Goal: Transaction & Acquisition: Purchase product/service

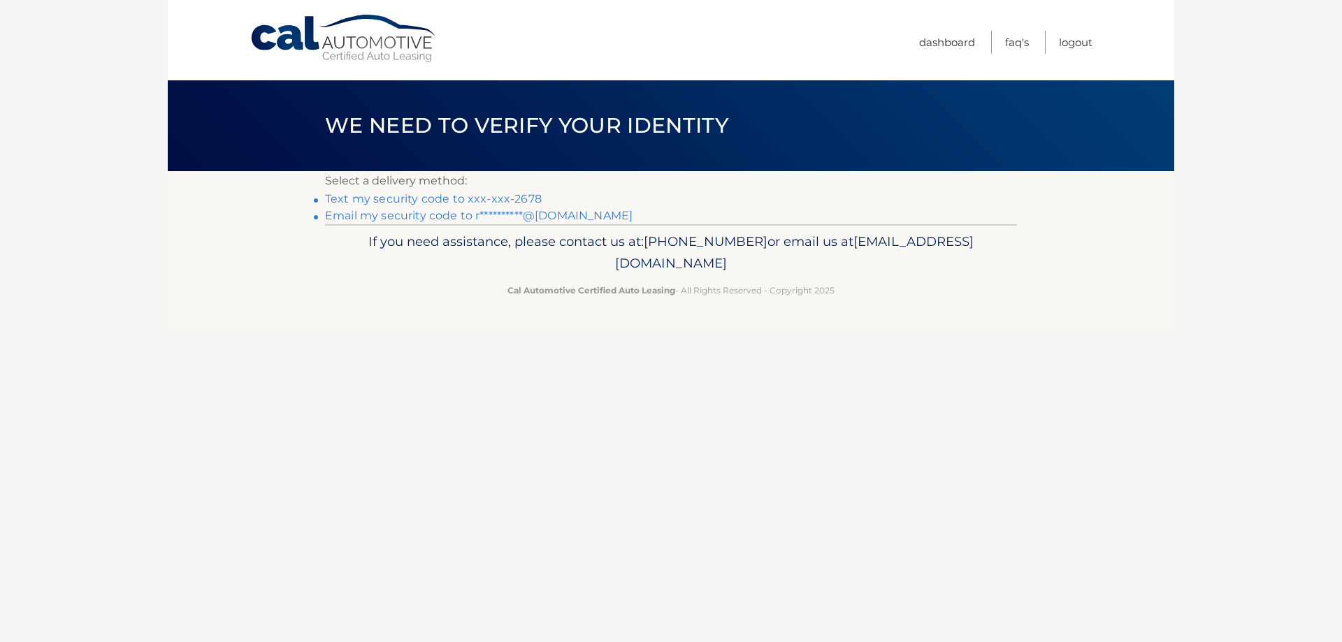
click at [410, 196] on link "Text my security code to xxx-xxx-2678" at bounding box center [433, 198] width 217 height 13
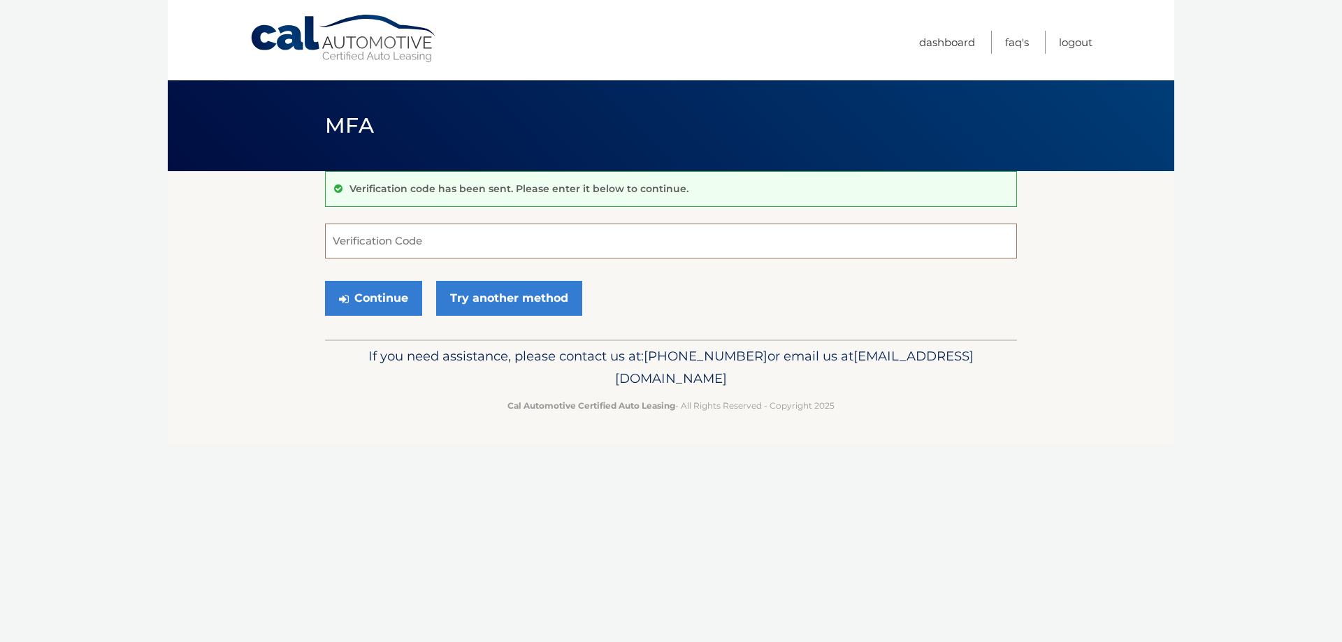
click at [528, 243] on input "Verification Code" at bounding box center [671, 241] width 692 height 35
type input "190936"
drag, startPoint x: 369, startPoint y: 283, endPoint x: 370, endPoint y: 294, distance: 10.6
click at [369, 289] on button "Continue" at bounding box center [373, 298] width 97 height 35
click at [373, 292] on button "Continue" at bounding box center [373, 298] width 97 height 35
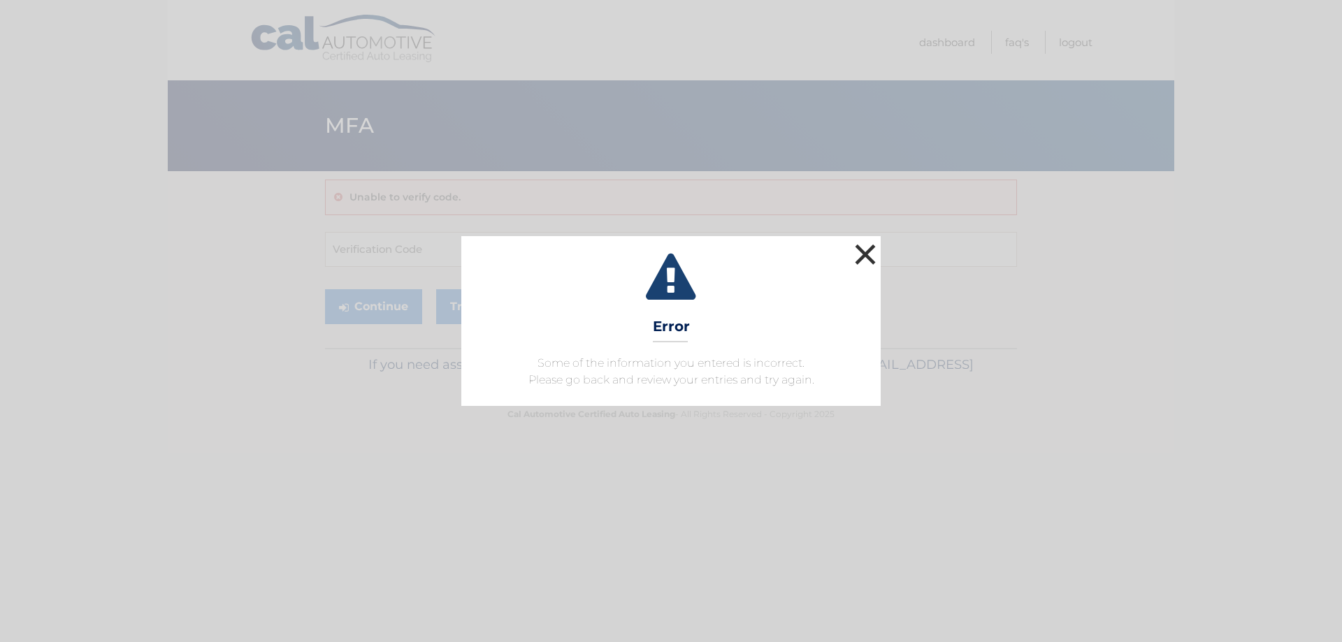
click at [860, 247] on button "×" at bounding box center [865, 254] width 28 height 28
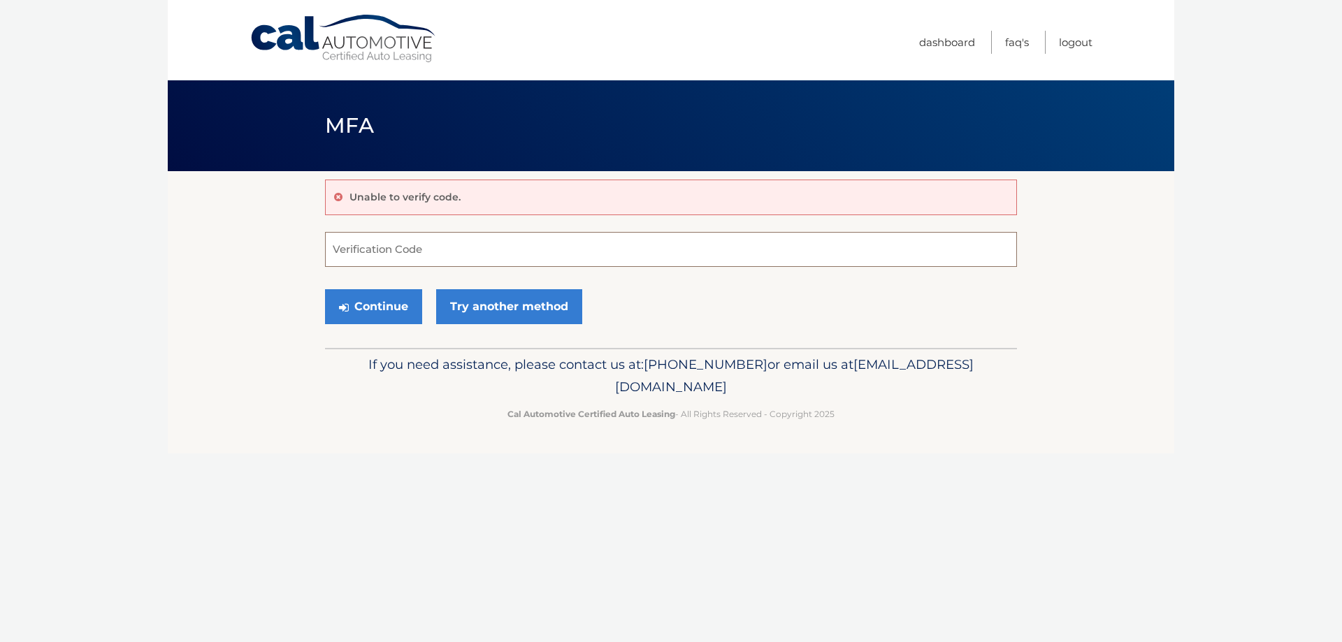
click at [405, 255] on input "Verification Code" at bounding box center [671, 249] width 692 height 35
type input "190936"
click at [342, 302] on icon "submit" at bounding box center [344, 307] width 10 height 11
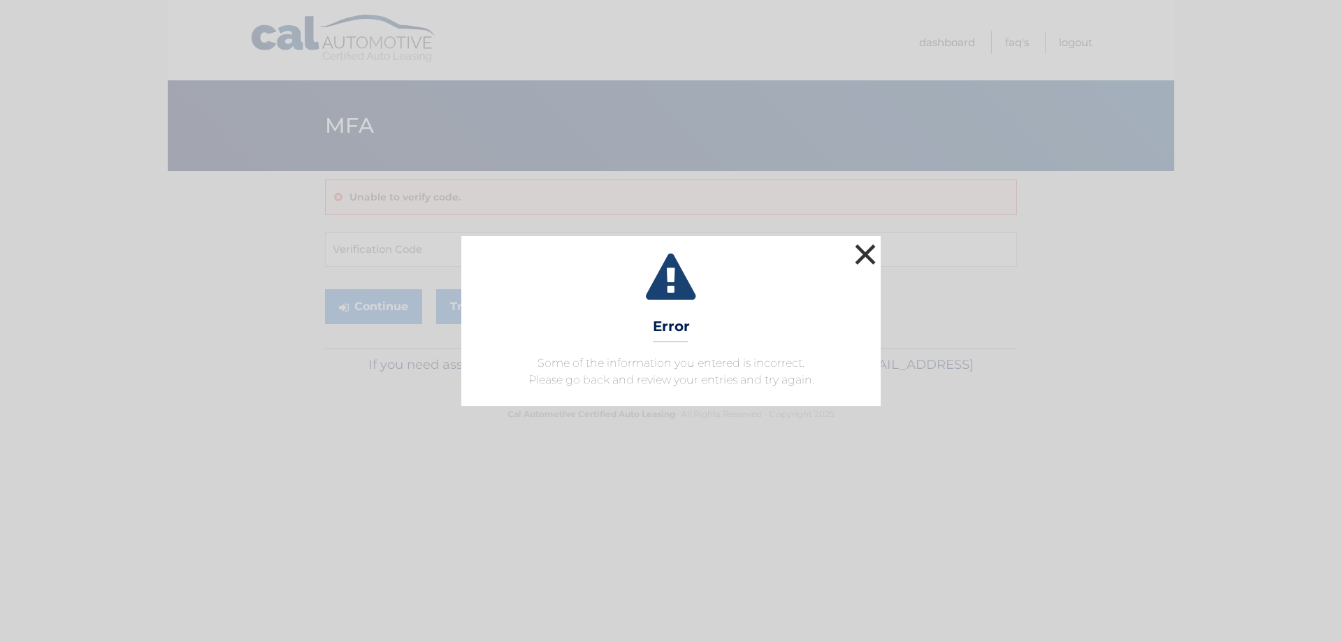
click at [865, 248] on button "×" at bounding box center [865, 254] width 28 height 28
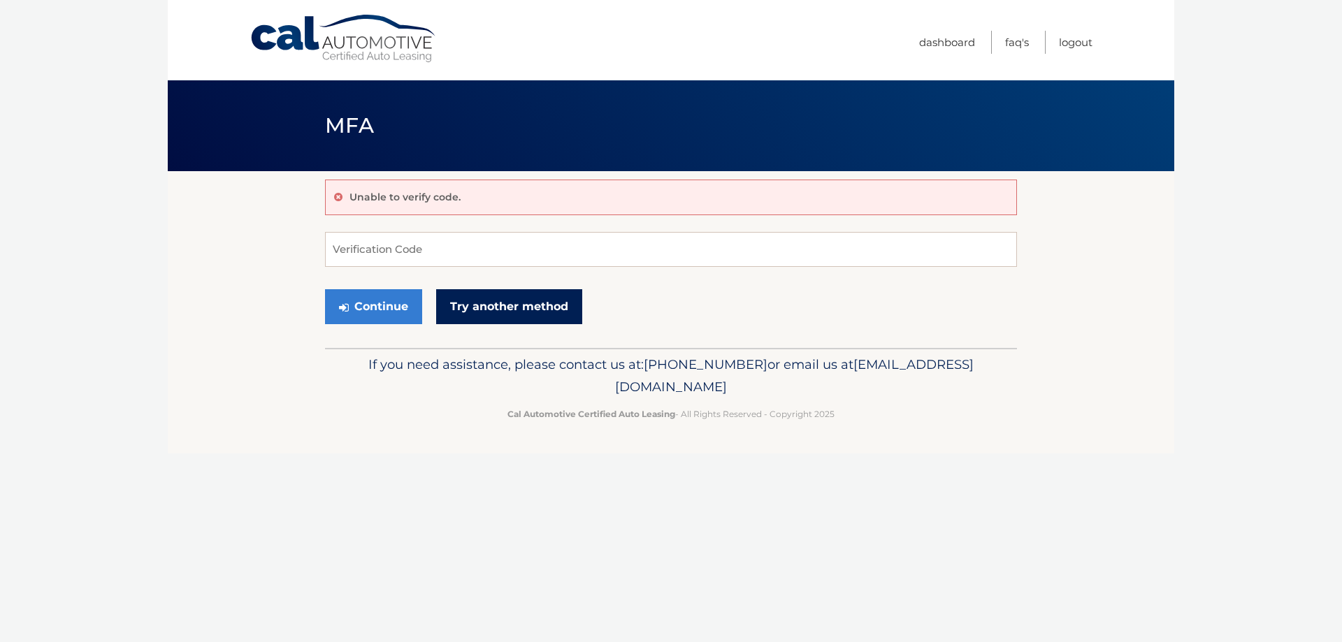
click at [499, 308] on link "Try another method" at bounding box center [509, 306] width 146 height 35
click at [472, 256] on input "Verification Code" at bounding box center [671, 249] width 692 height 35
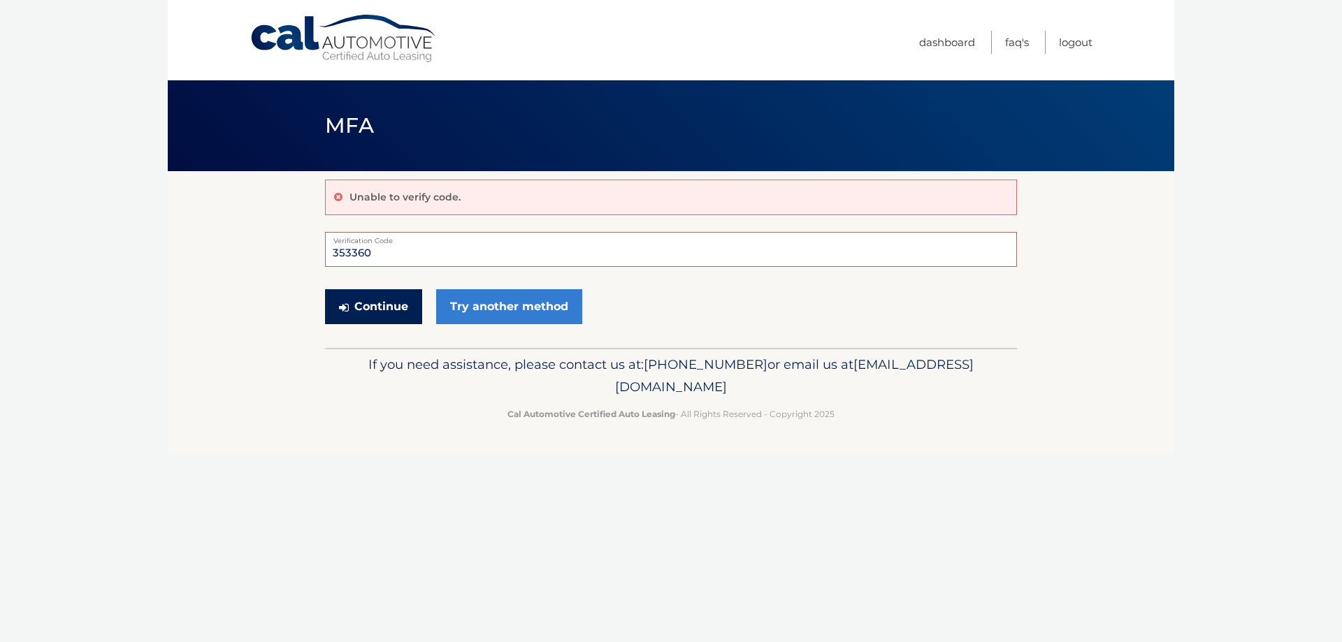
type input "353360"
click at [376, 308] on button "Continue" at bounding box center [373, 306] width 97 height 35
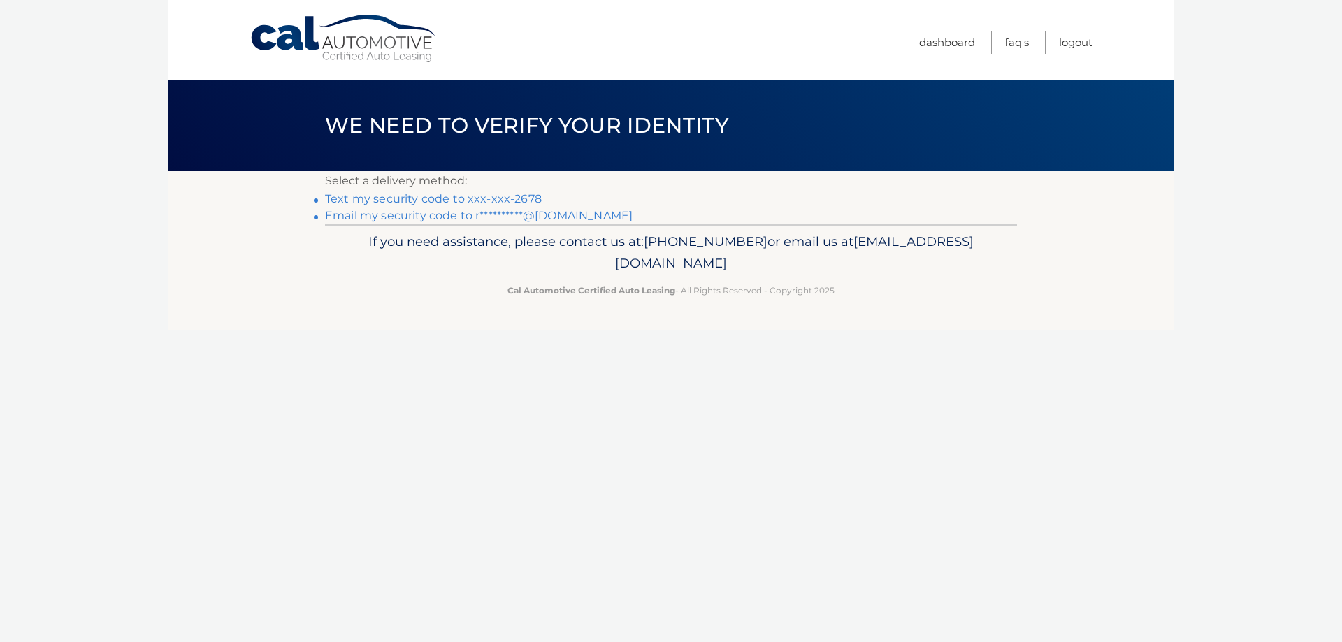
click at [418, 210] on link "**********" at bounding box center [479, 215] width 308 height 13
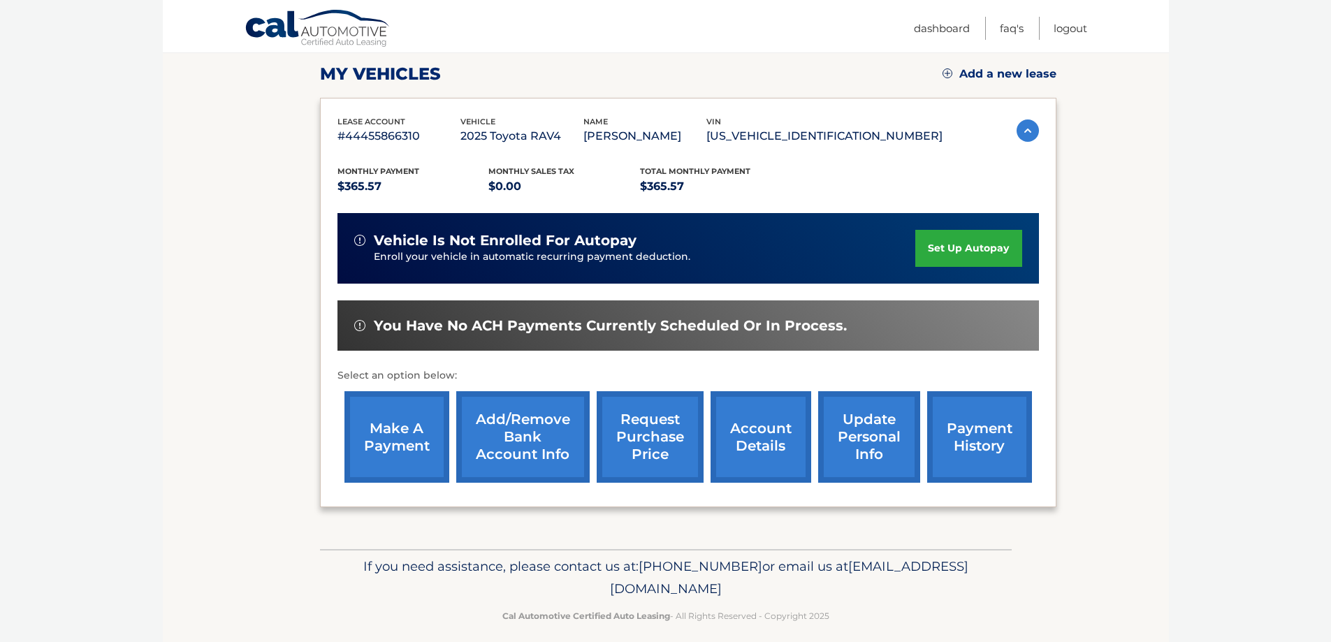
scroll to position [205, 0]
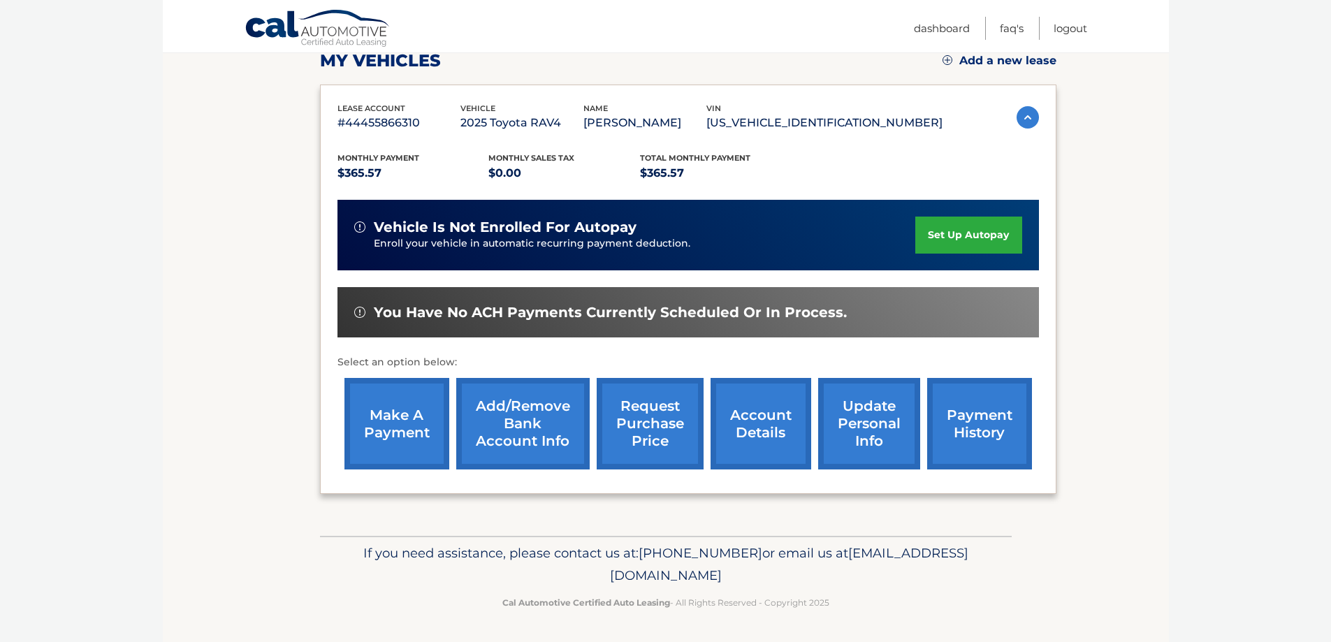
click at [396, 424] on link "make a payment" at bounding box center [397, 424] width 105 height 92
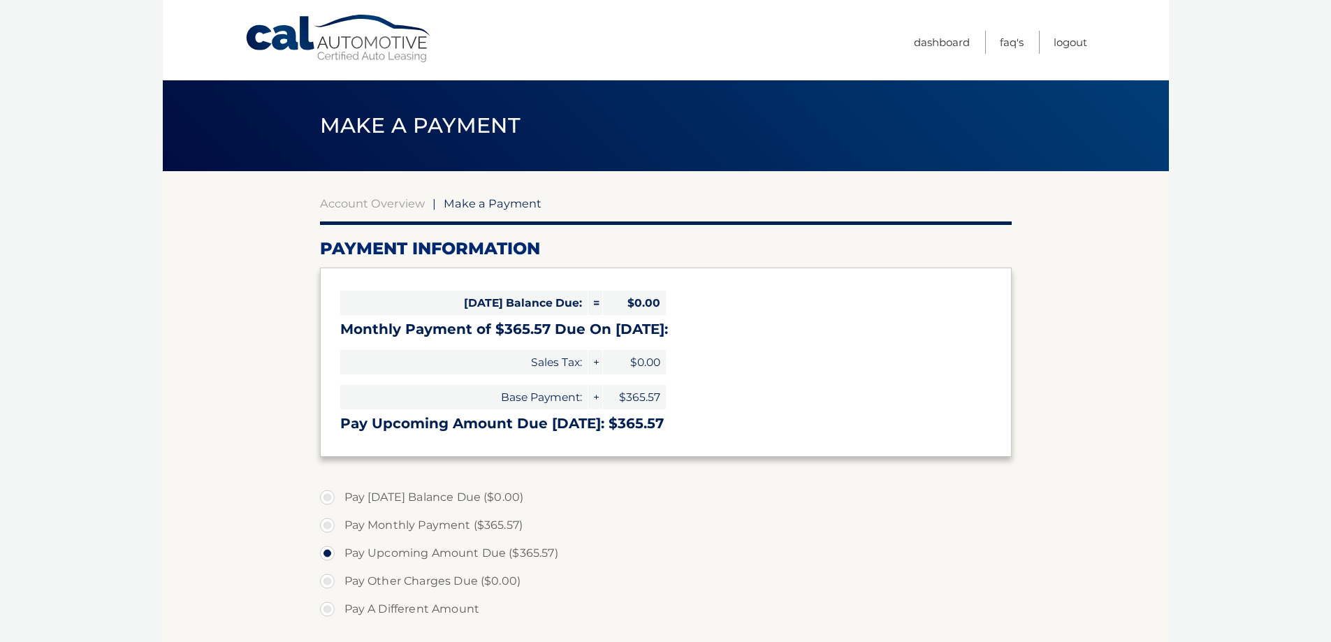
select select "MDZkNTg4MTQtNTI2Yy00N2Y3LWEyNDUtMTA3OTA0MDEwZTVm"
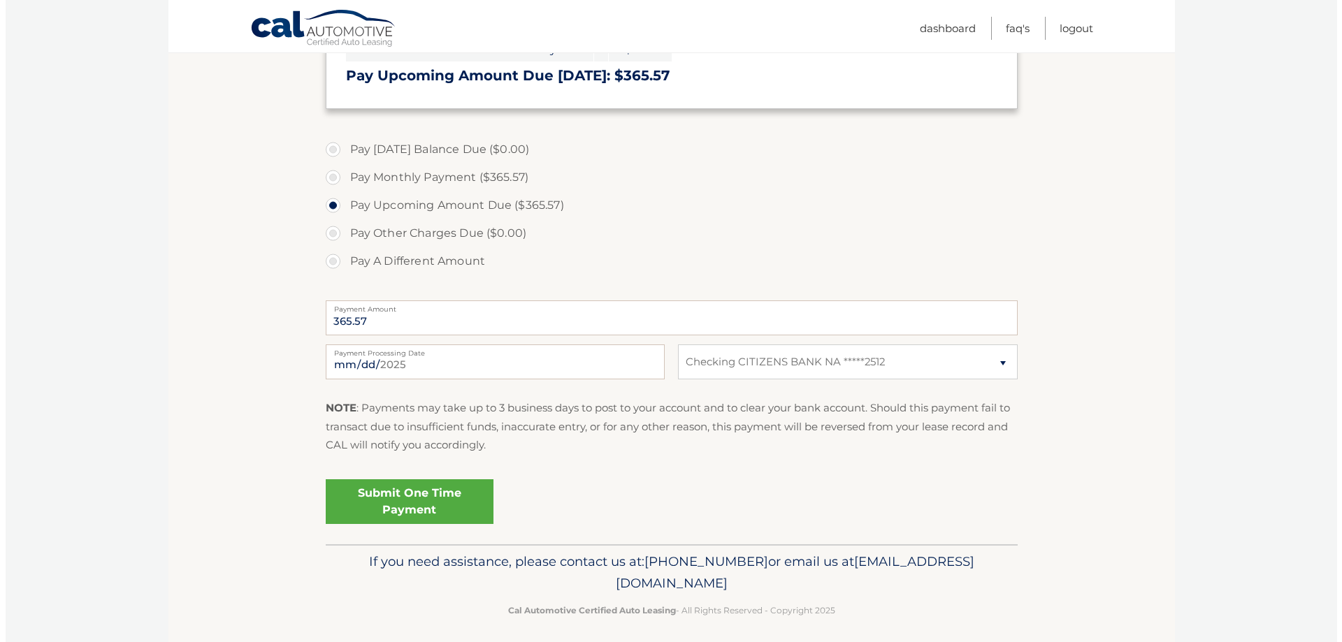
scroll to position [349, 0]
click at [414, 496] on link "Submit One Time Payment" at bounding box center [404, 500] width 168 height 45
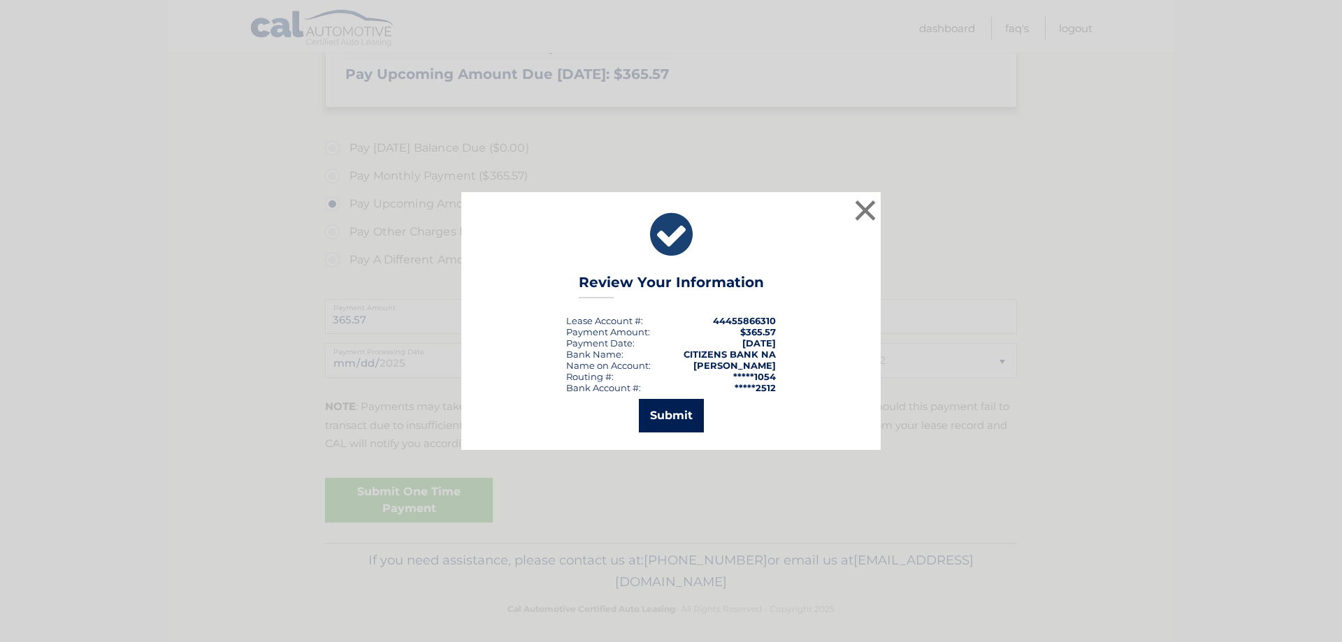
click at [669, 414] on button "Submit" at bounding box center [671, 416] width 65 height 34
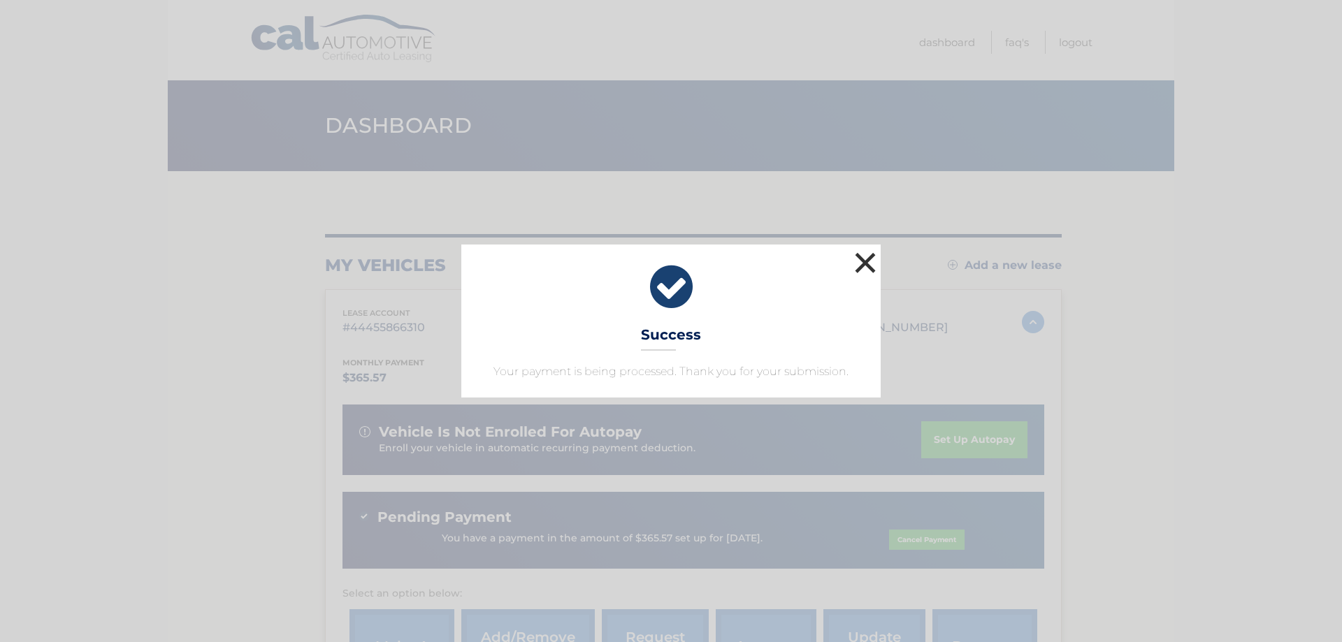
click at [863, 259] on button "×" at bounding box center [865, 263] width 28 height 28
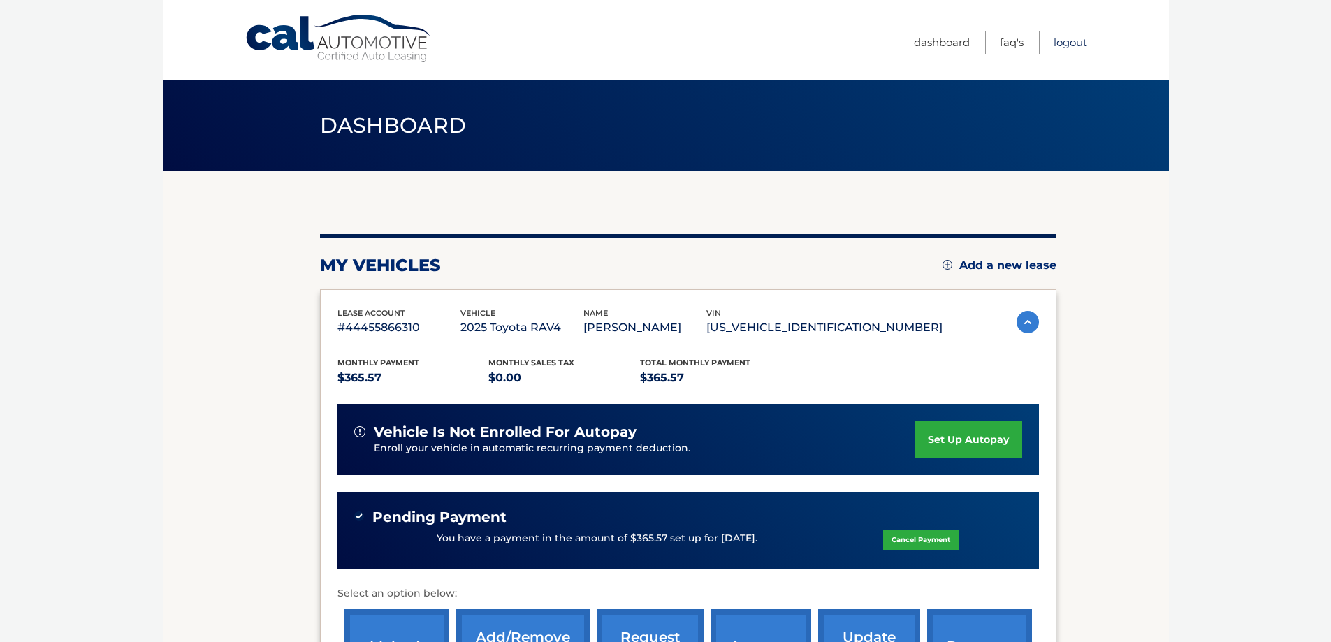
click at [1069, 44] on link "Logout" at bounding box center [1071, 42] width 34 height 23
